Goal: Information Seeking & Learning: Learn about a topic

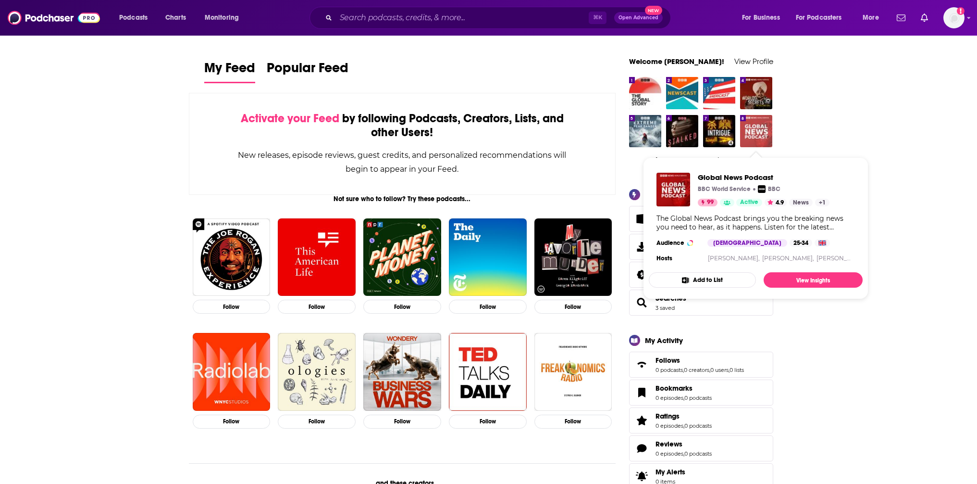
click at [759, 133] on img "Global News Podcast" at bounding box center [756, 131] width 32 height 32
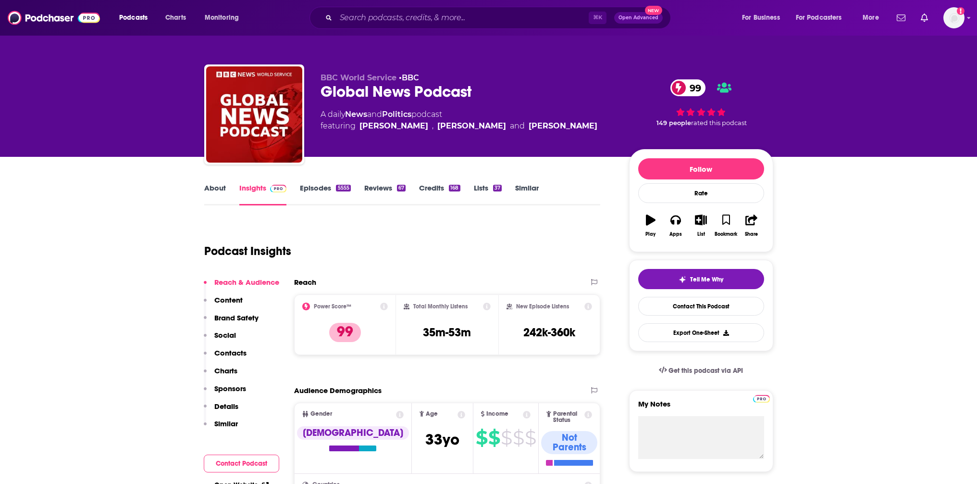
click at [327, 193] on link "Episodes 5555" at bounding box center [325, 194] width 50 height 22
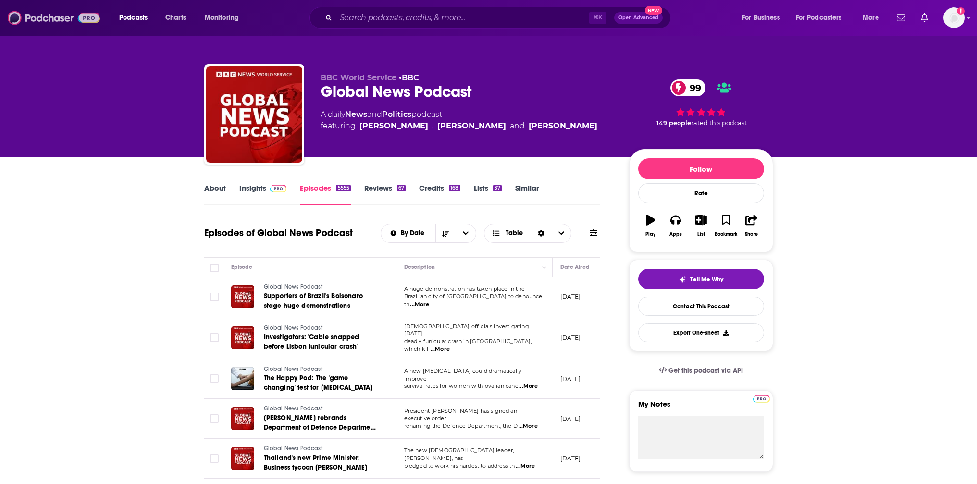
click at [45, 14] on img at bounding box center [54, 18] width 92 height 18
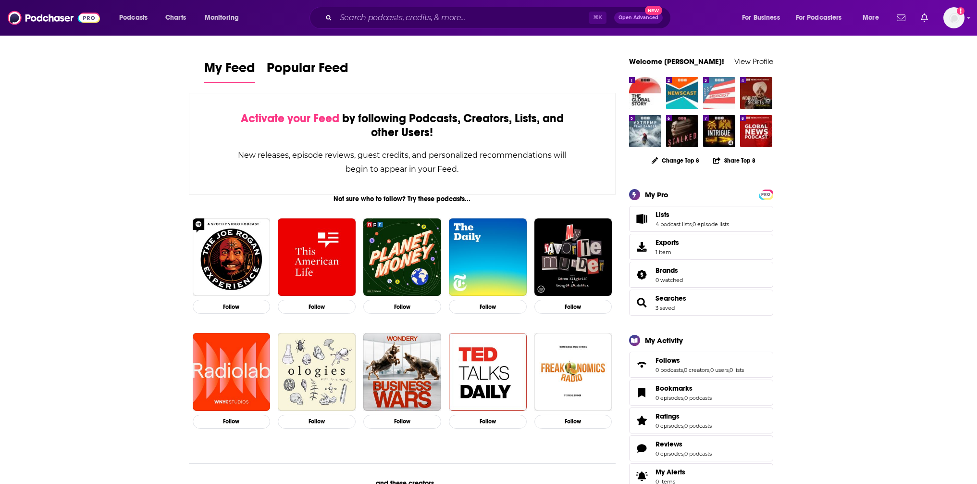
click at [717, 92] on img "Americast" at bounding box center [719, 93] width 32 height 32
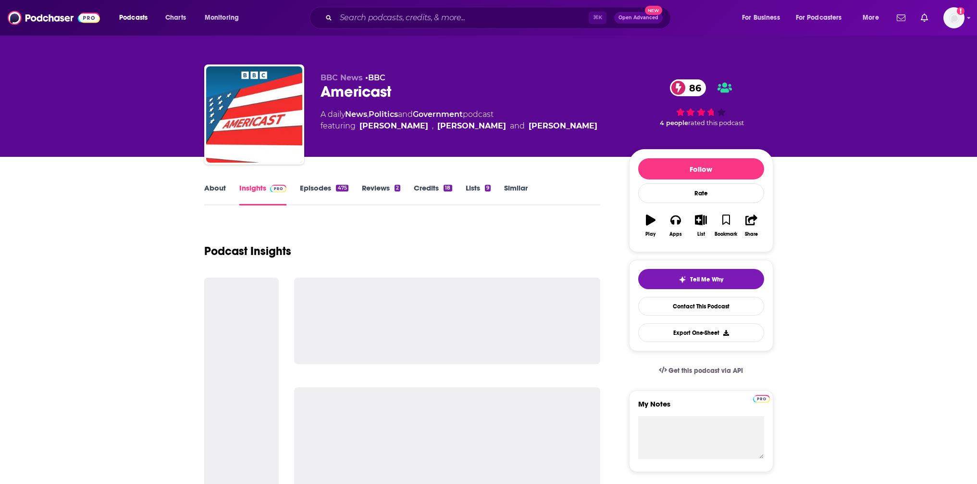
click at [314, 186] on link "Episodes 475" at bounding box center [324, 194] width 48 height 22
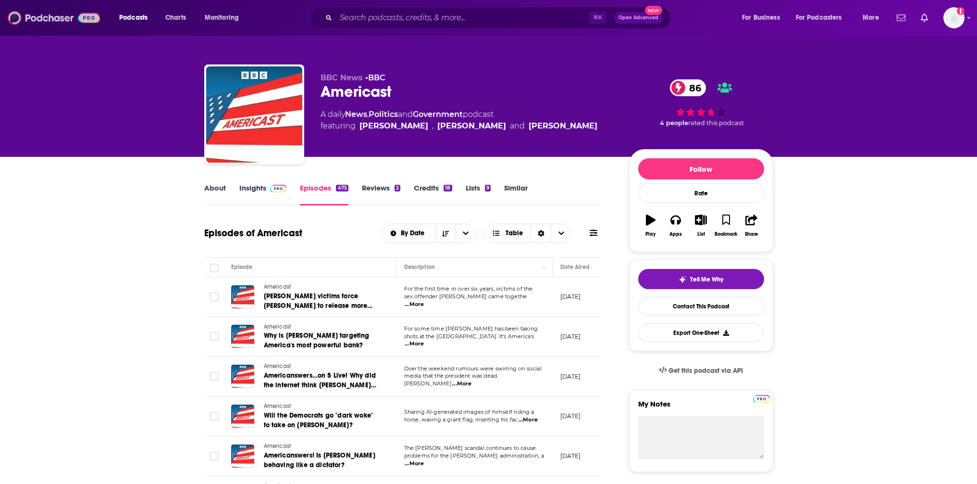
click at [37, 16] on img at bounding box center [54, 18] width 92 height 18
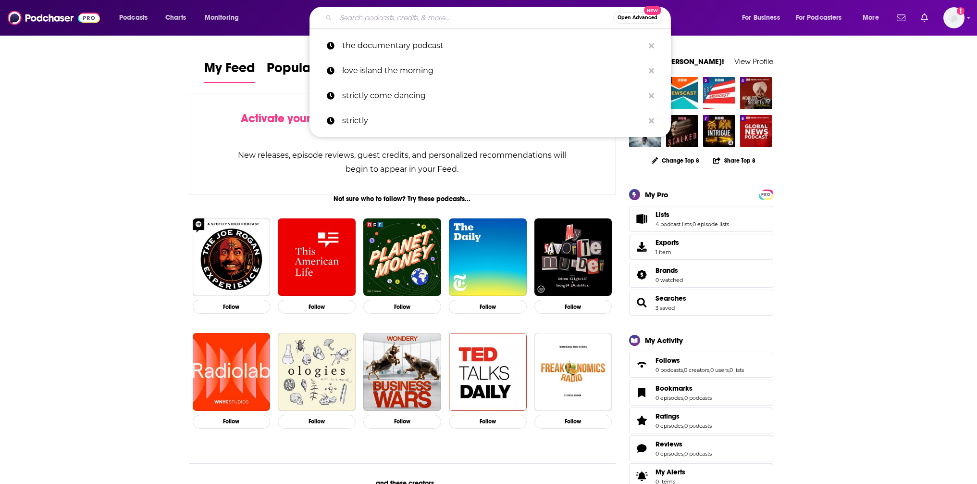
click at [344, 17] on input "Search podcasts, credits, & more..." at bounding box center [474, 17] width 277 height 15
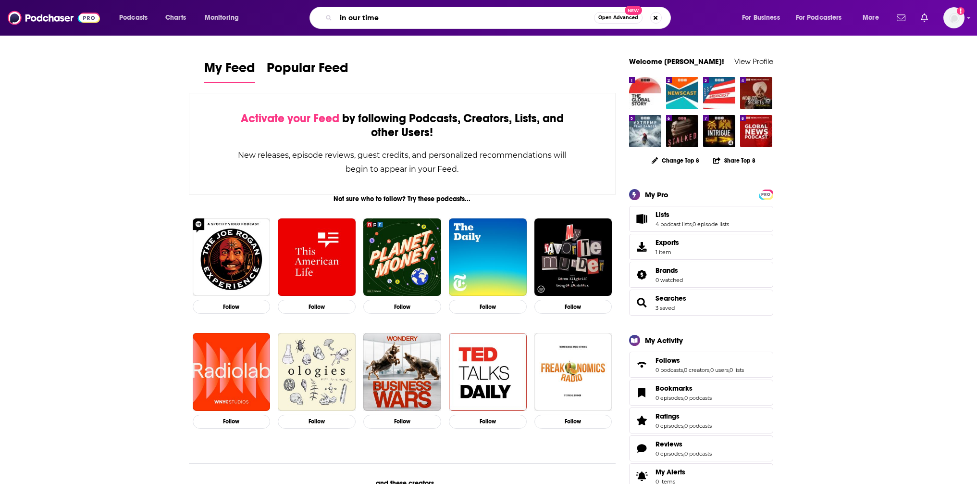
type input "in our time"
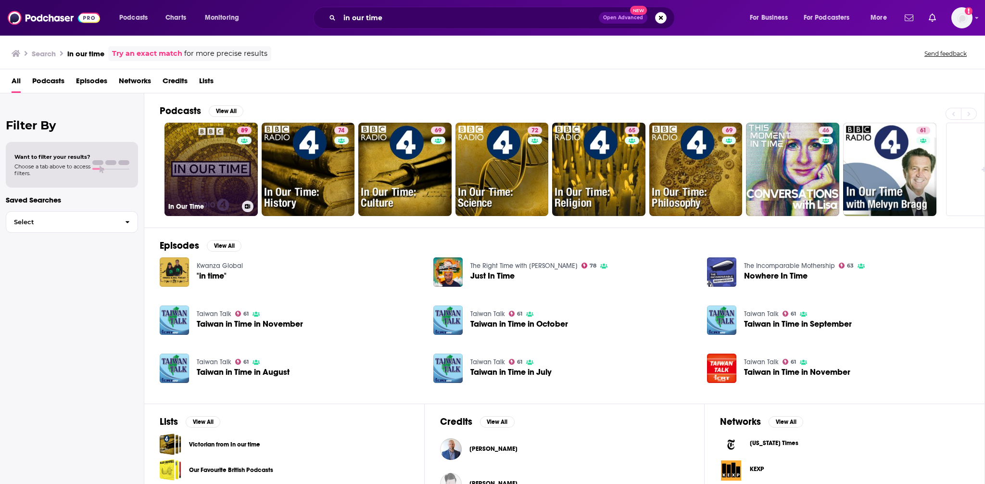
click at [238, 158] on div "89" at bounding box center [245, 163] width 17 height 74
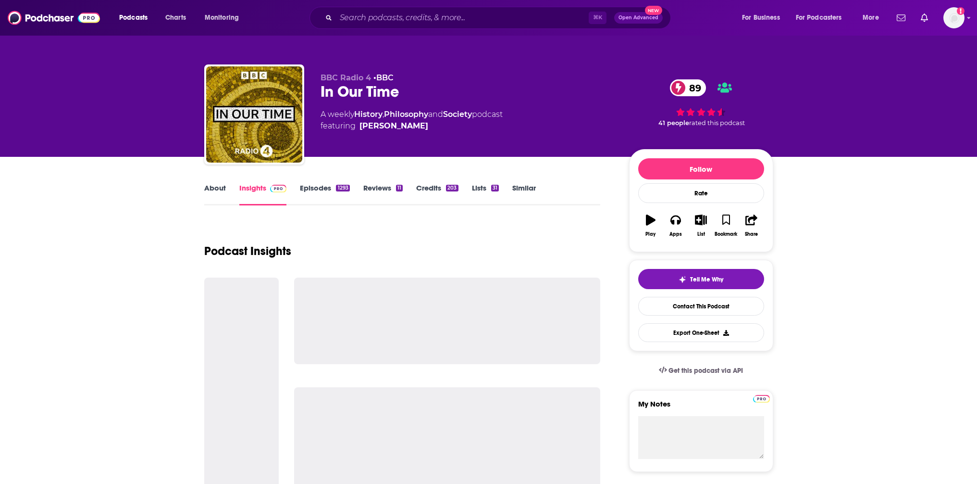
click at [322, 189] on link "Episodes 1293" at bounding box center [325, 194] width 50 height 22
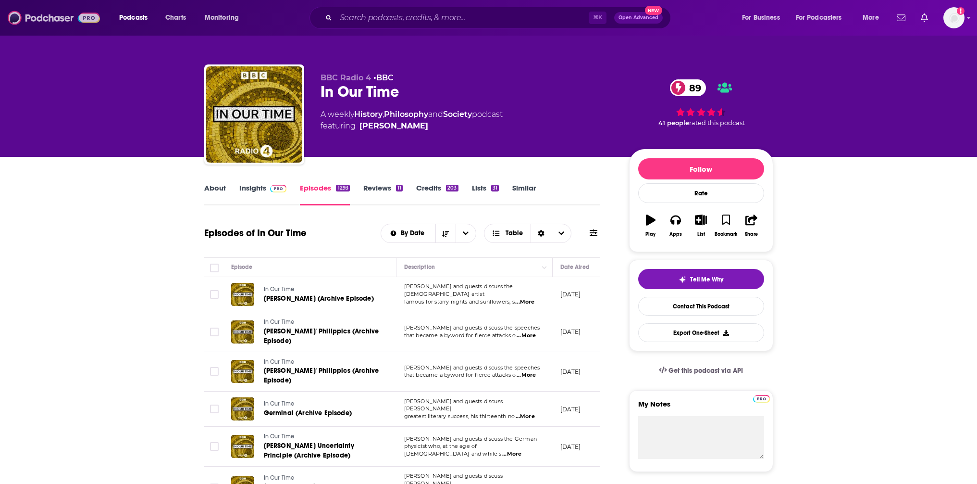
click at [35, 19] on img at bounding box center [54, 18] width 92 height 18
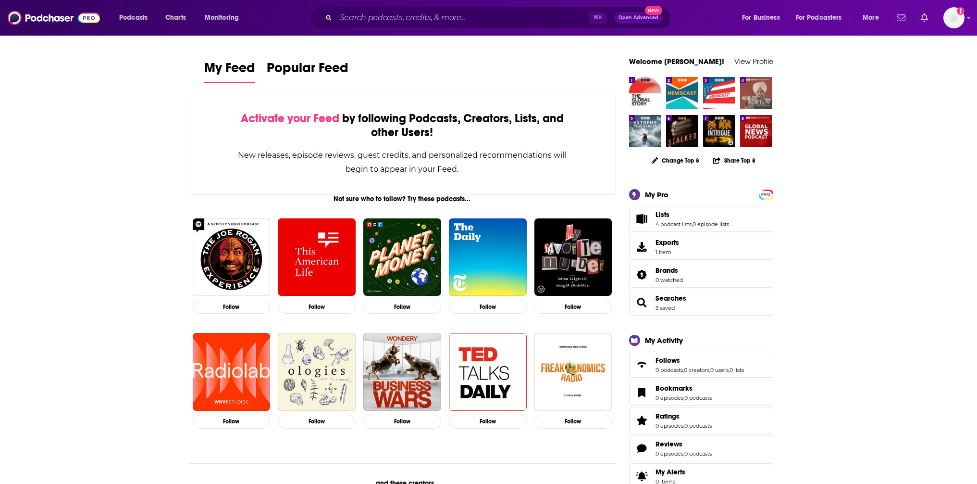
click at [766, 80] on img "World of Secrets" at bounding box center [756, 93] width 32 height 32
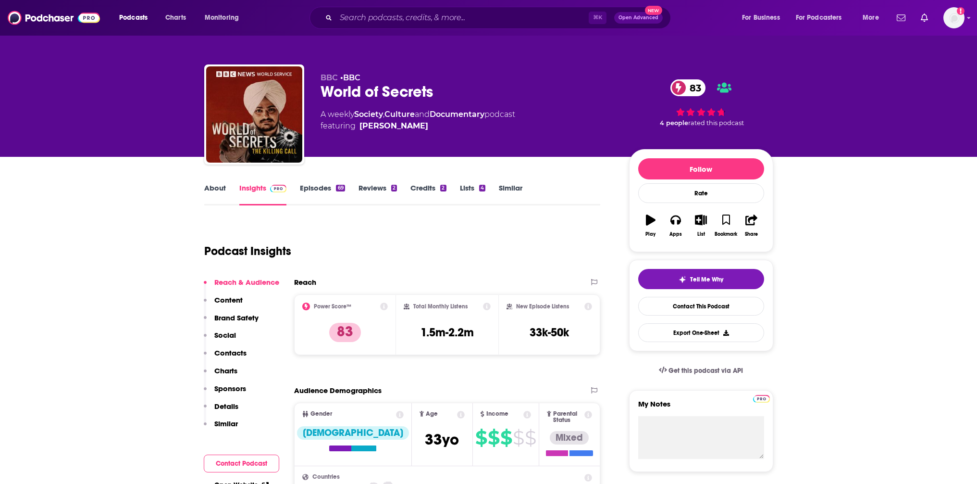
click at [316, 191] on link "Episodes 69" at bounding box center [322, 194] width 45 height 22
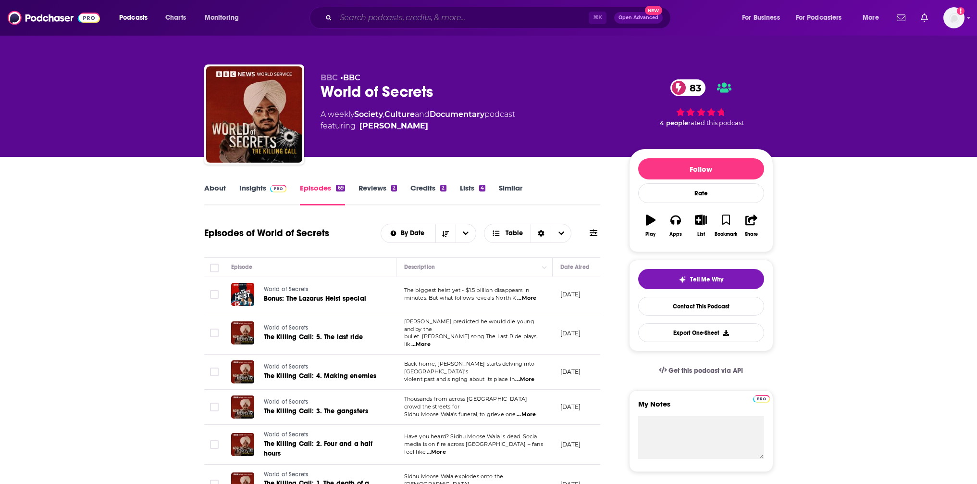
click at [417, 13] on input "Search podcasts, credits, & more..." at bounding box center [462, 17] width 253 height 15
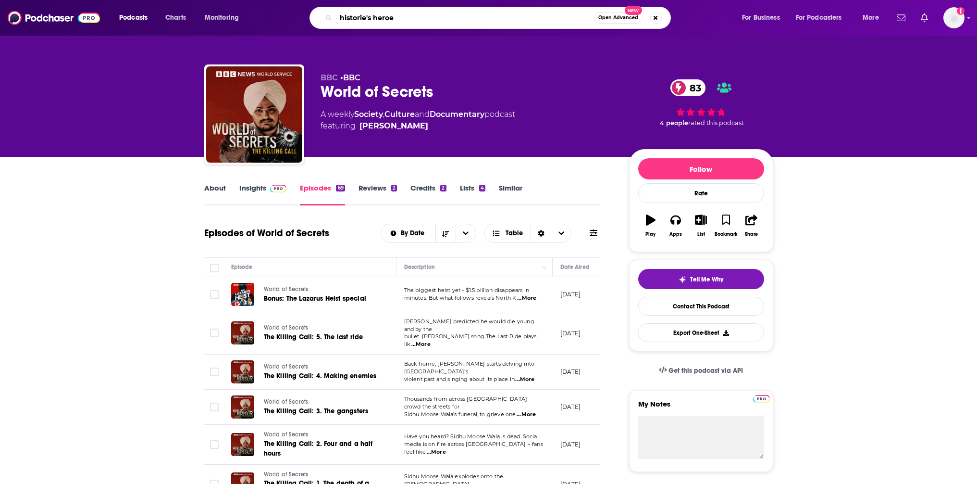
type input "historie's heroes"
